Goal: Task Accomplishment & Management: Use online tool/utility

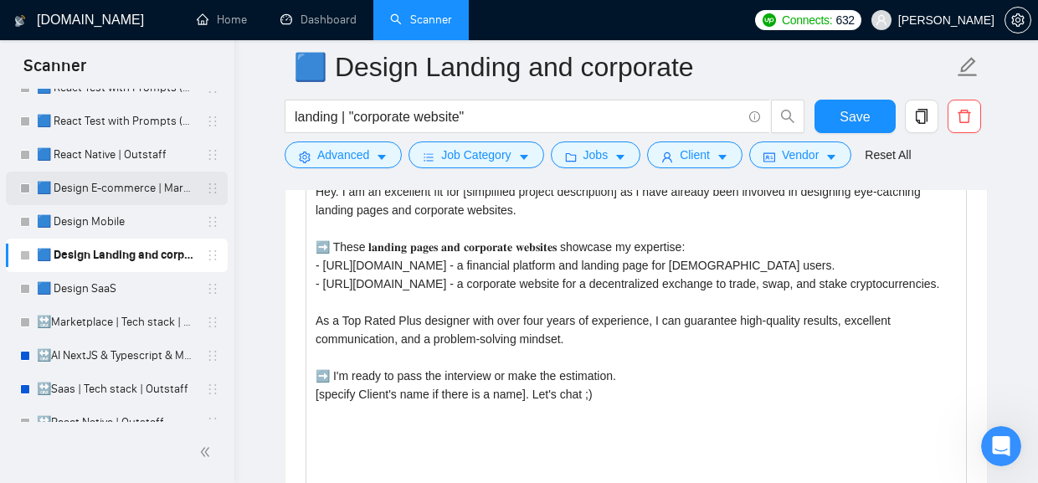
click at [117, 191] on link "🟦 Design E-commerce | Marketplace" at bounding box center [116, 188] width 159 height 33
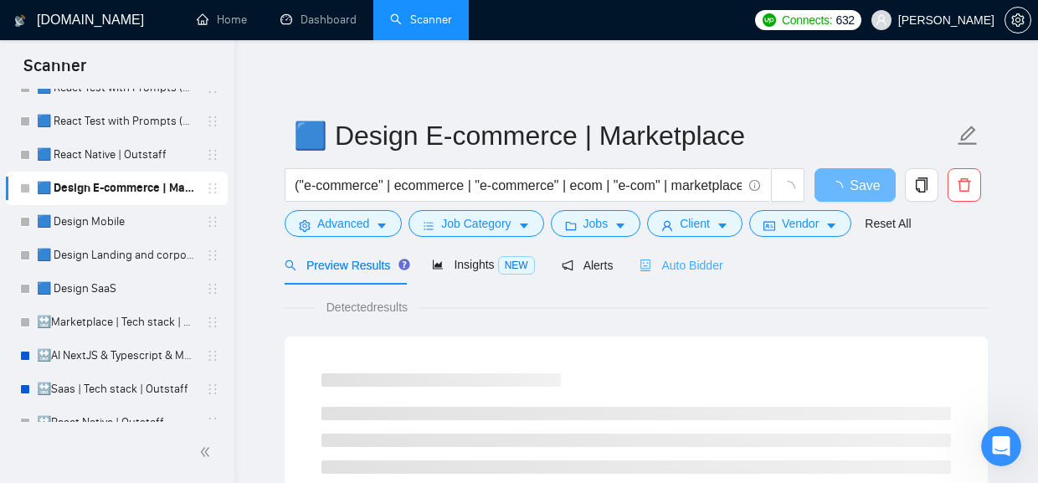
click at [709, 254] on div "Auto Bidder" at bounding box center [680, 264] width 83 height 39
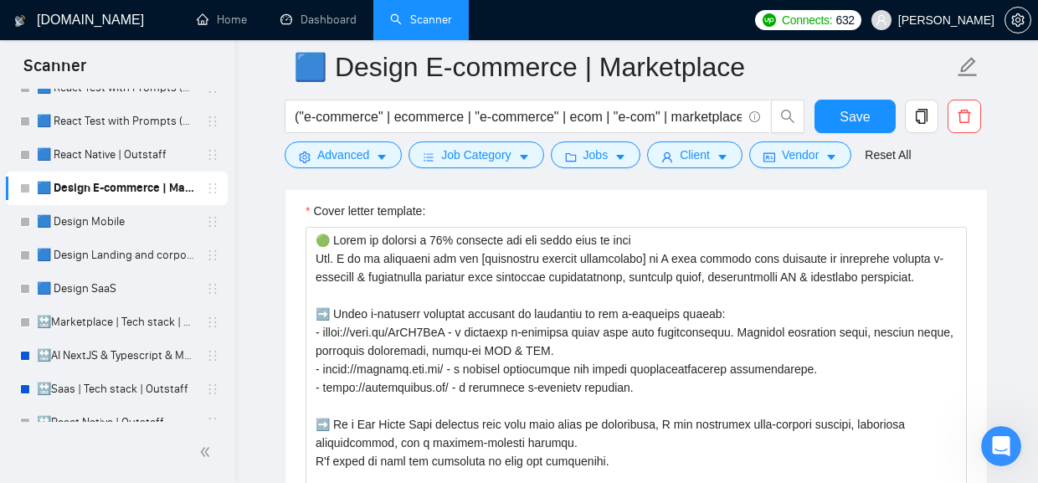
scroll to position [2054, 0]
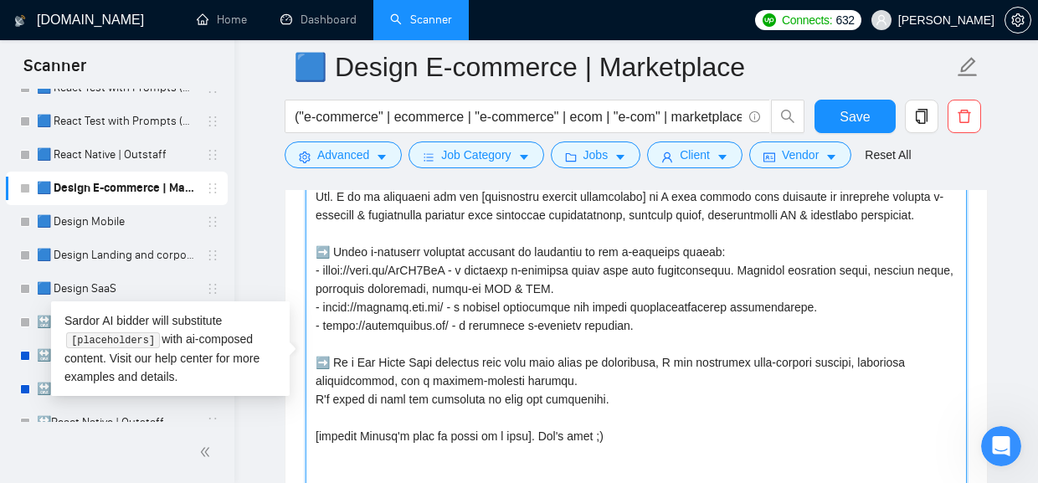
drag, startPoint x: 682, startPoint y: 336, endPoint x: 305, endPoint y: 280, distance: 380.7
click at [305, 280] on textarea "Cover letter template:" at bounding box center [635, 353] width 661 height 377
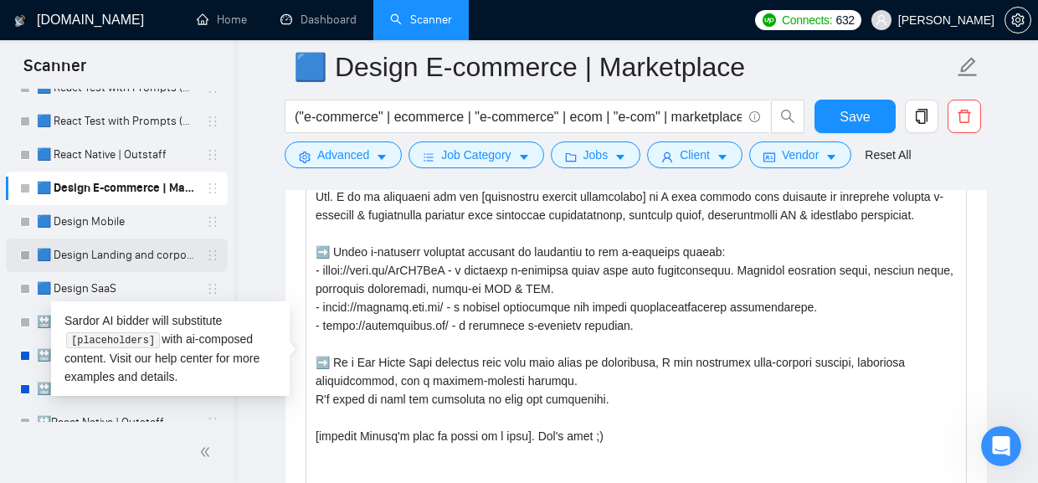
click at [103, 251] on link "🟦 Design Landing and corporate" at bounding box center [116, 255] width 159 height 33
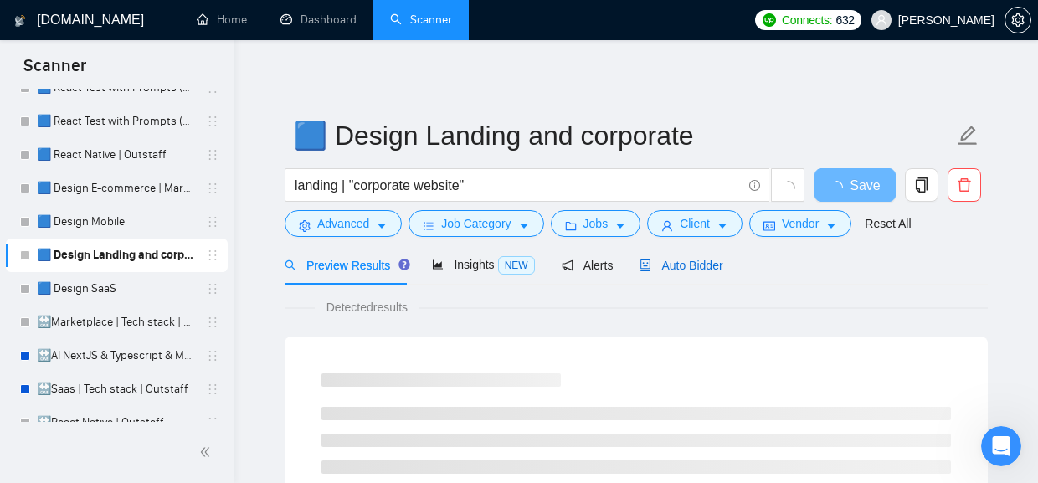
click at [687, 267] on span "Auto Bidder" at bounding box center [680, 265] width 83 height 13
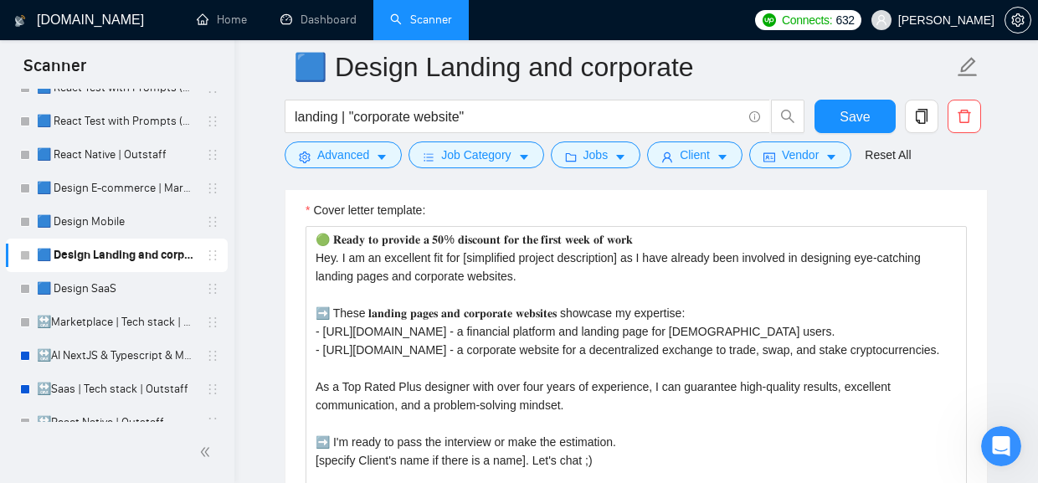
scroll to position [2036, 0]
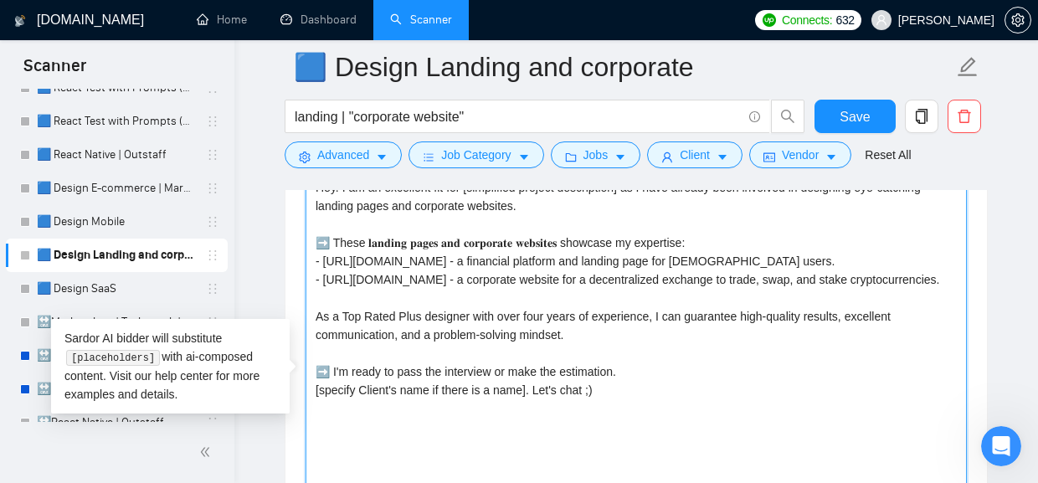
drag, startPoint x: 436, startPoint y: 332, endPoint x: 298, endPoint y: 301, distance: 141.5
click at [305, 301] on textarea "Cover letter template:" at bounding box center [635, 344] width 661 height 377
